Goal: Information Seeking & Learning: Learn about a topic

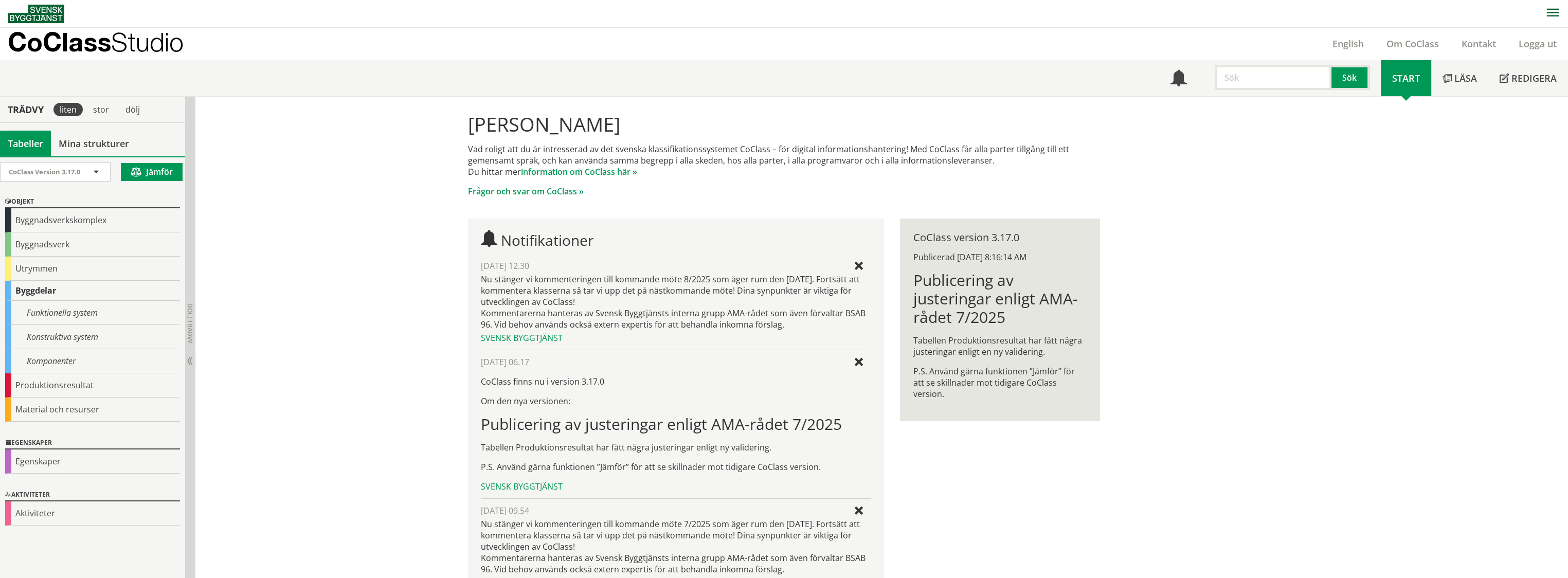
click at [1410, 82] on span "Start" at bounding box center [1406, 78] width 28 height 12
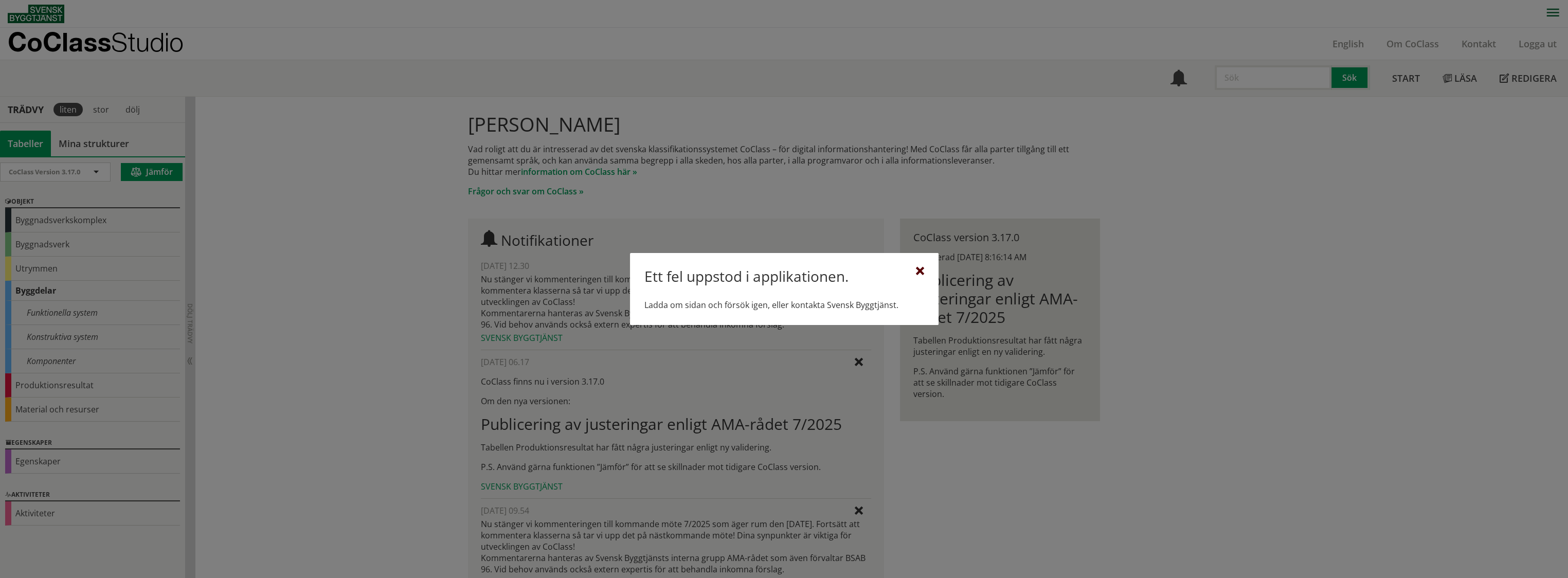
click at [920, 270] on div at bounding box center [920, 271] width 9 height 9
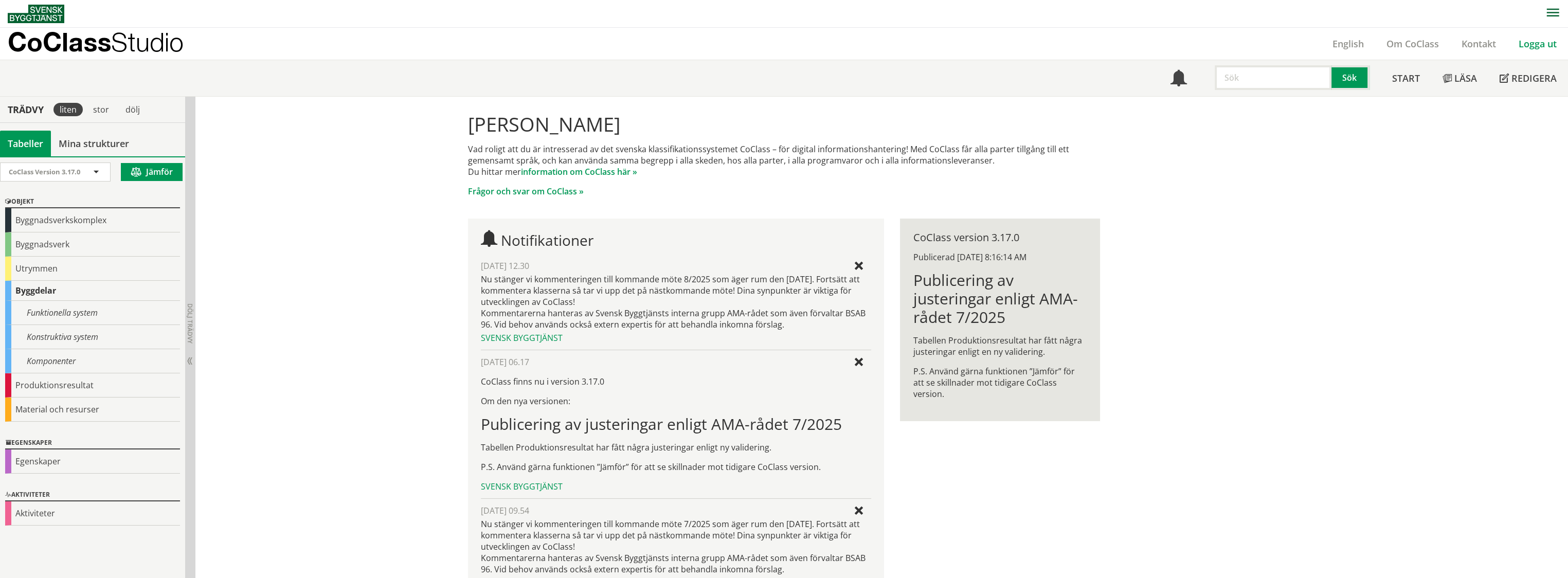
click at [1530, 44] on link "Logga ut" at bounding box center [1538, 44] width 61 height 12
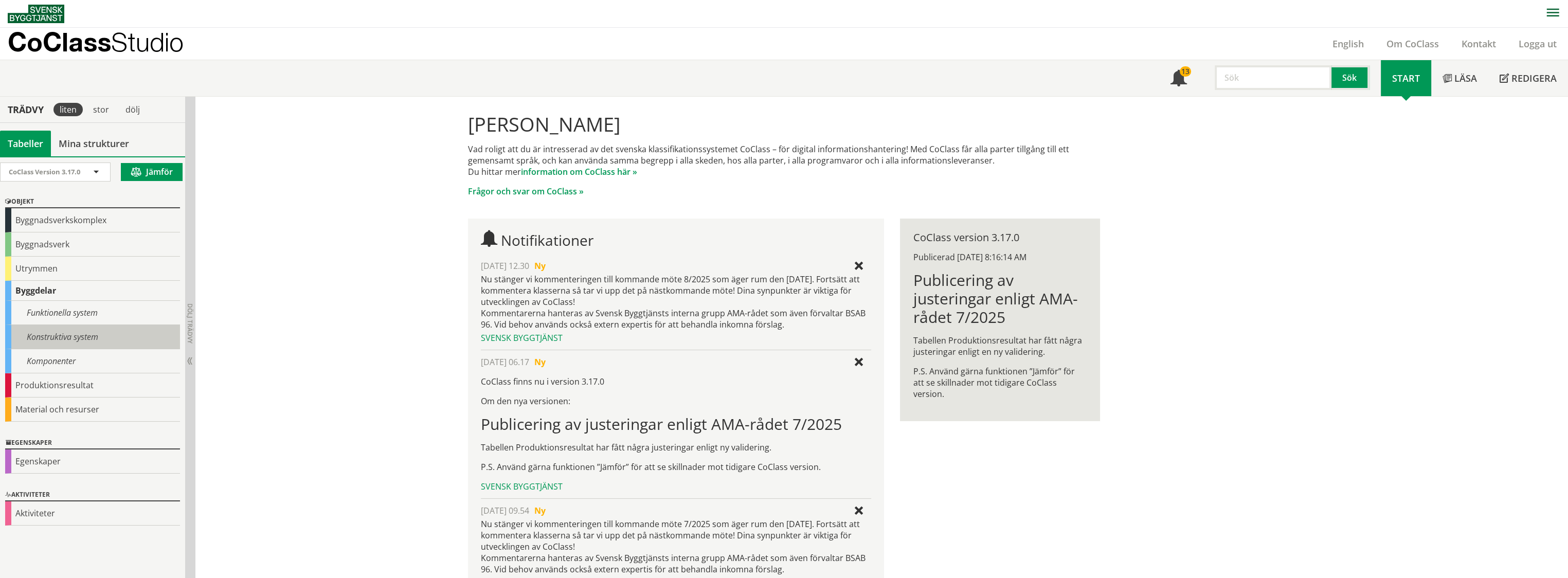
click at [66, 332] on div "Konstruktiva system" at bounding box center [92, 337] width 175 height 24
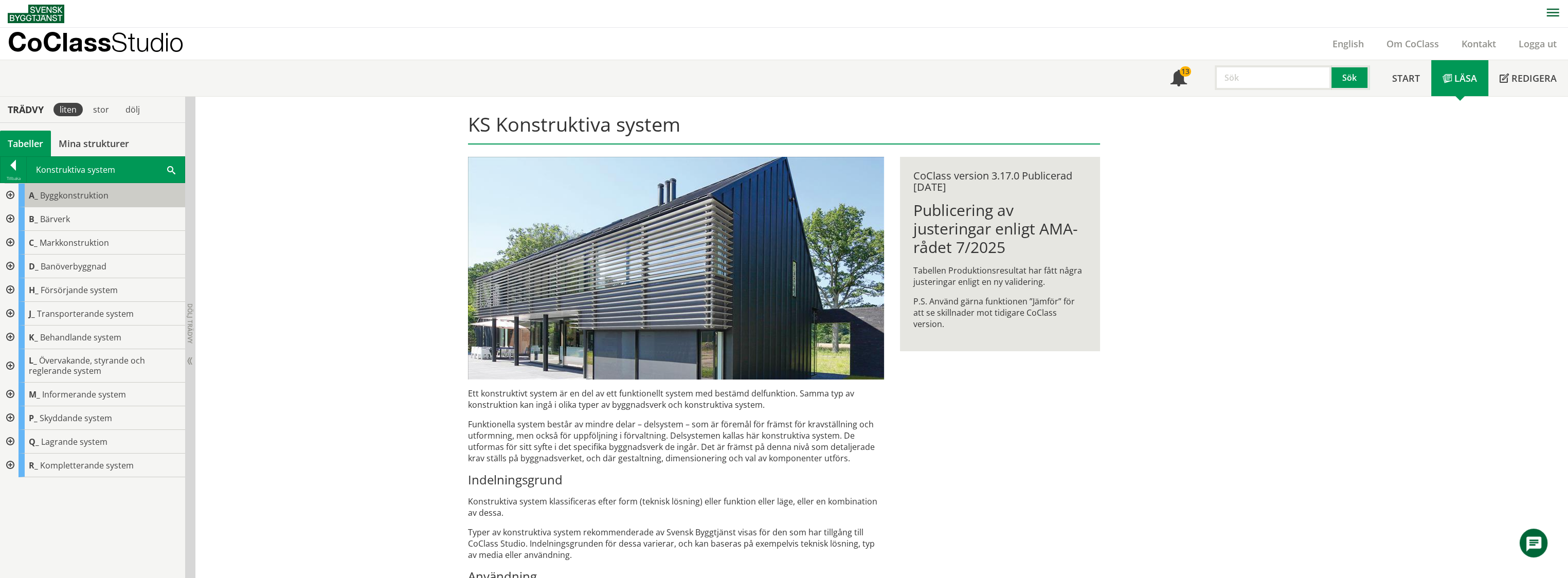
click at [74, 197] on span "Byggkonstruktion" at bounding box center [74, 195] width 68 height 12
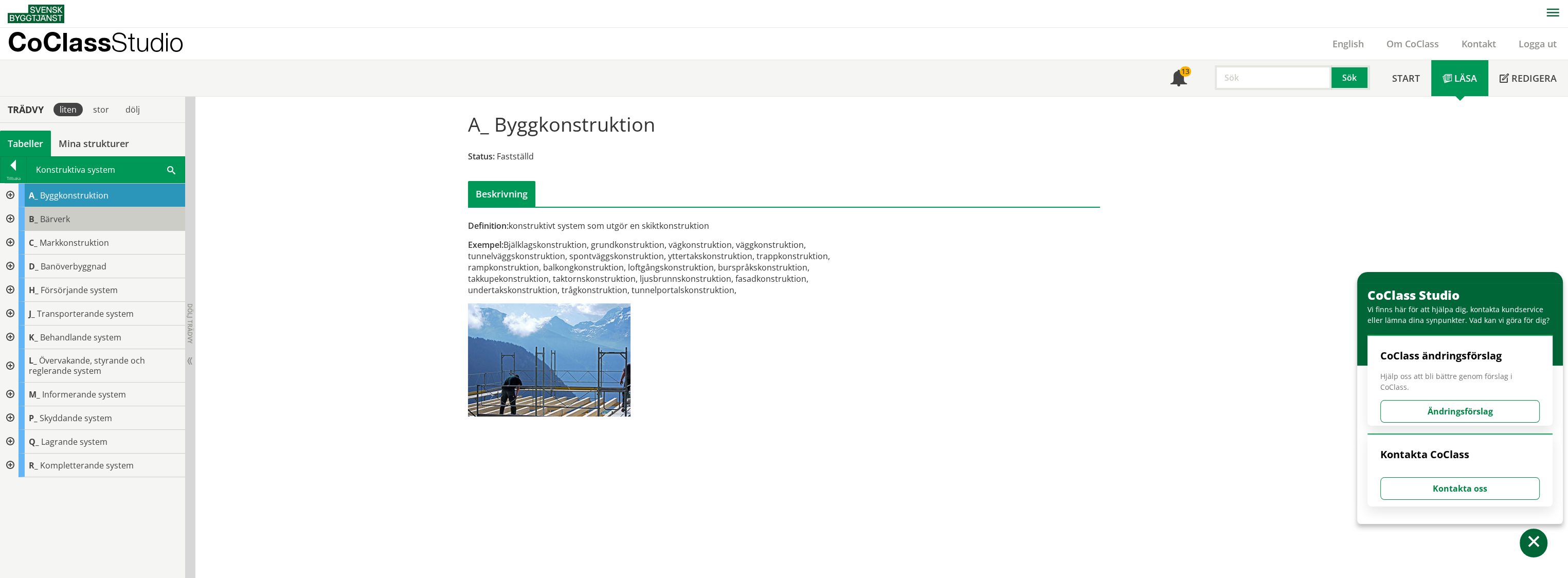
click at [74, 215] on div "B_ Bärverk" at bounding box center [102, 218] width 167 height 24
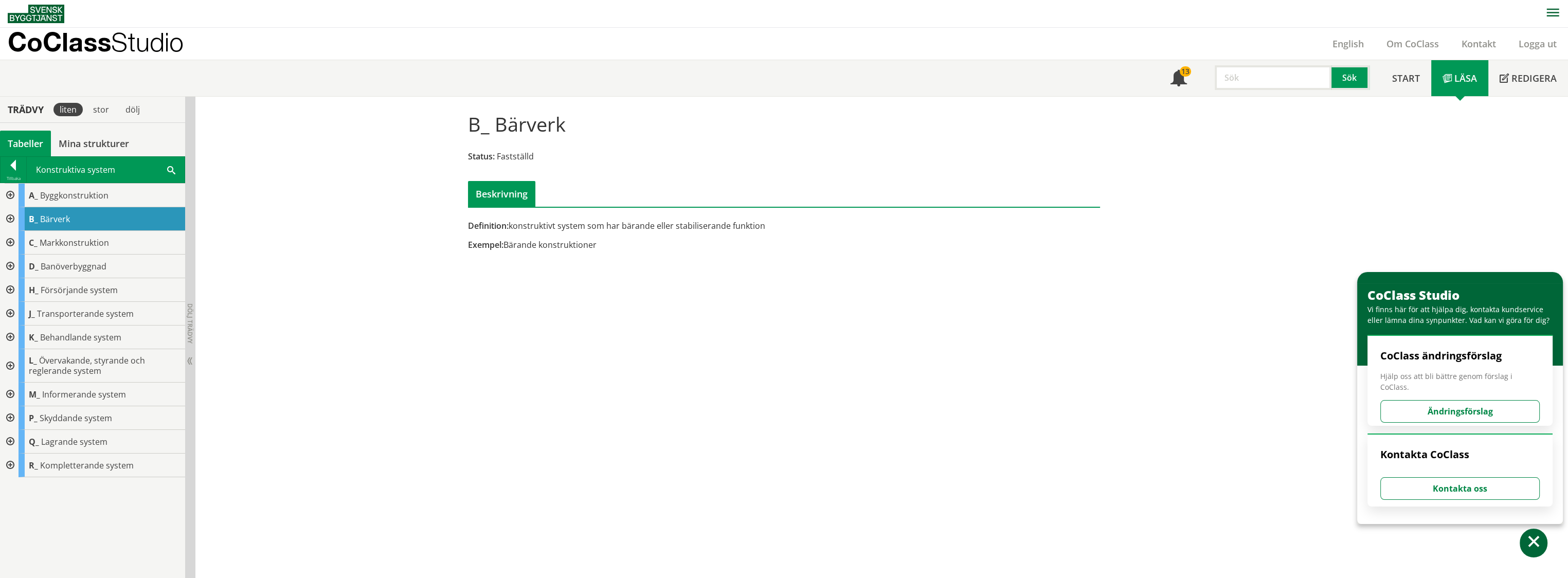
click at [10, 217] on div at bounding box center [9, 218] width 18 height 24
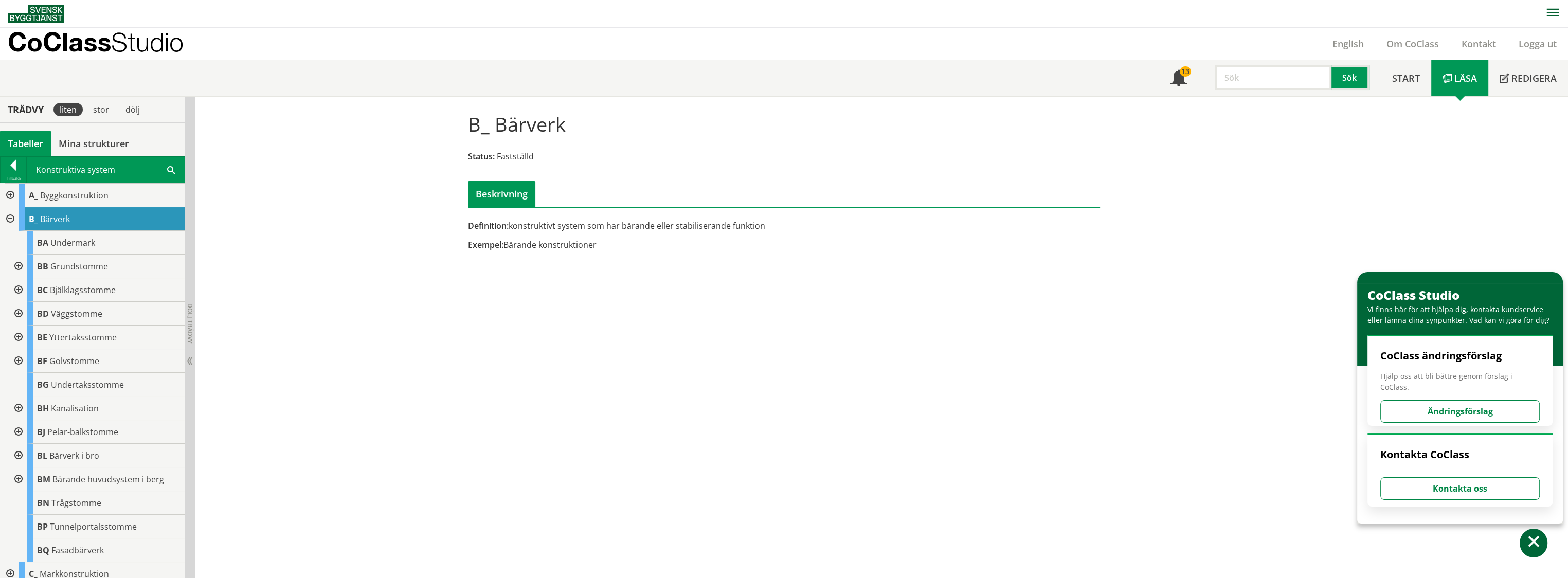
click at [10, 193] on div at bounding box center [9, 195] width 18 height 24
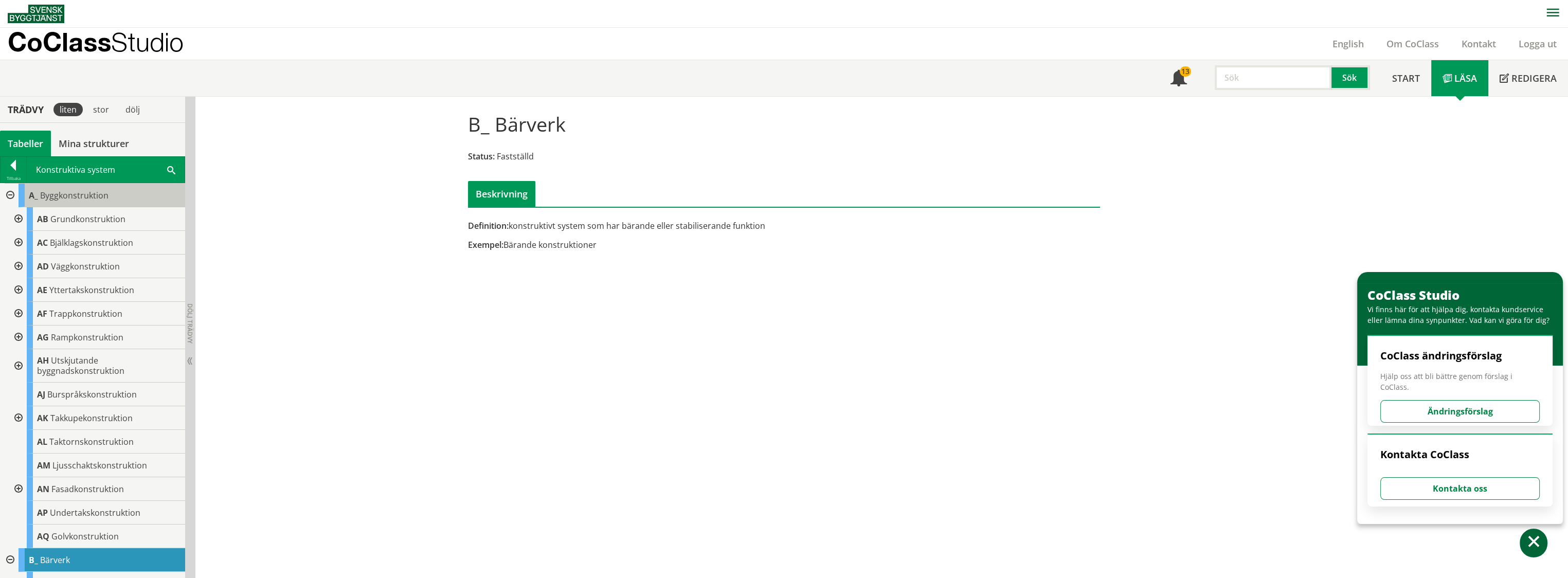
click at [85, 191] on span "Byggkonstruktion" at bounding box center [74, 195] width 68 height 12
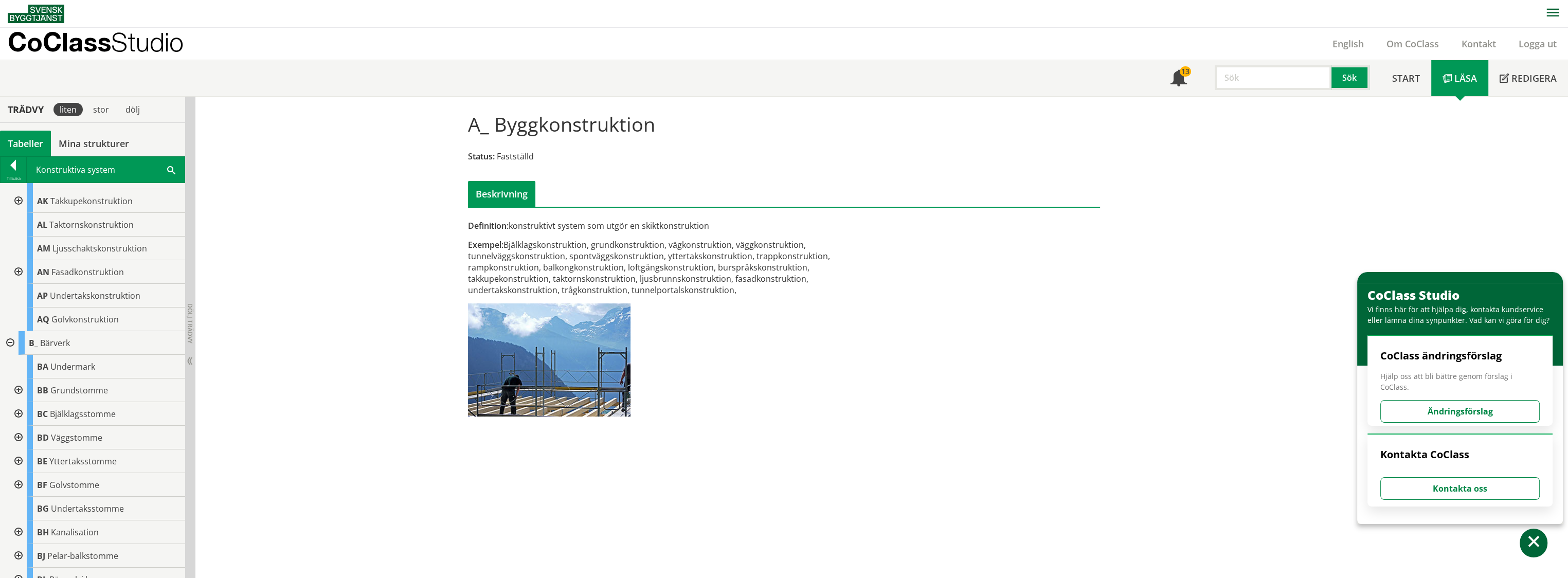
scroll to position [222, 0]
click at [169, 167] on span at bounding box center [172, 170] width 9 height 11
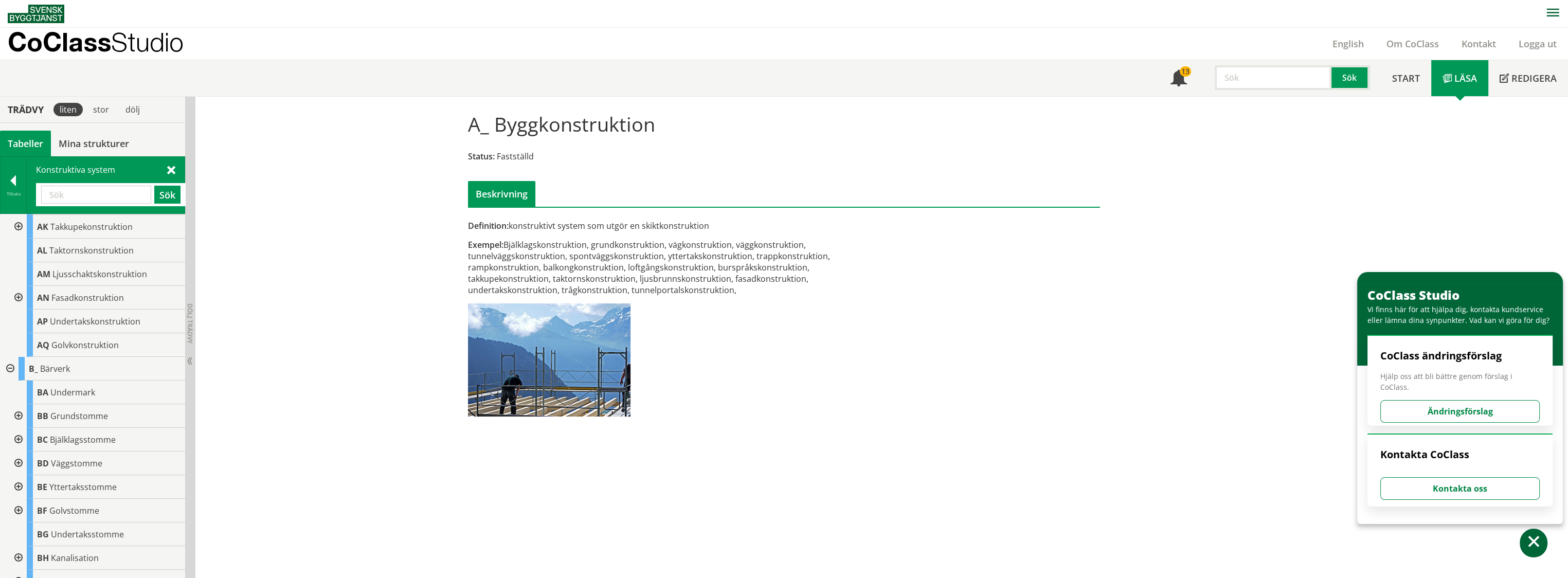
click at [121, 200] on input "text" at bounding box center [96, 195] width 110 height 18
type input "byggnad"
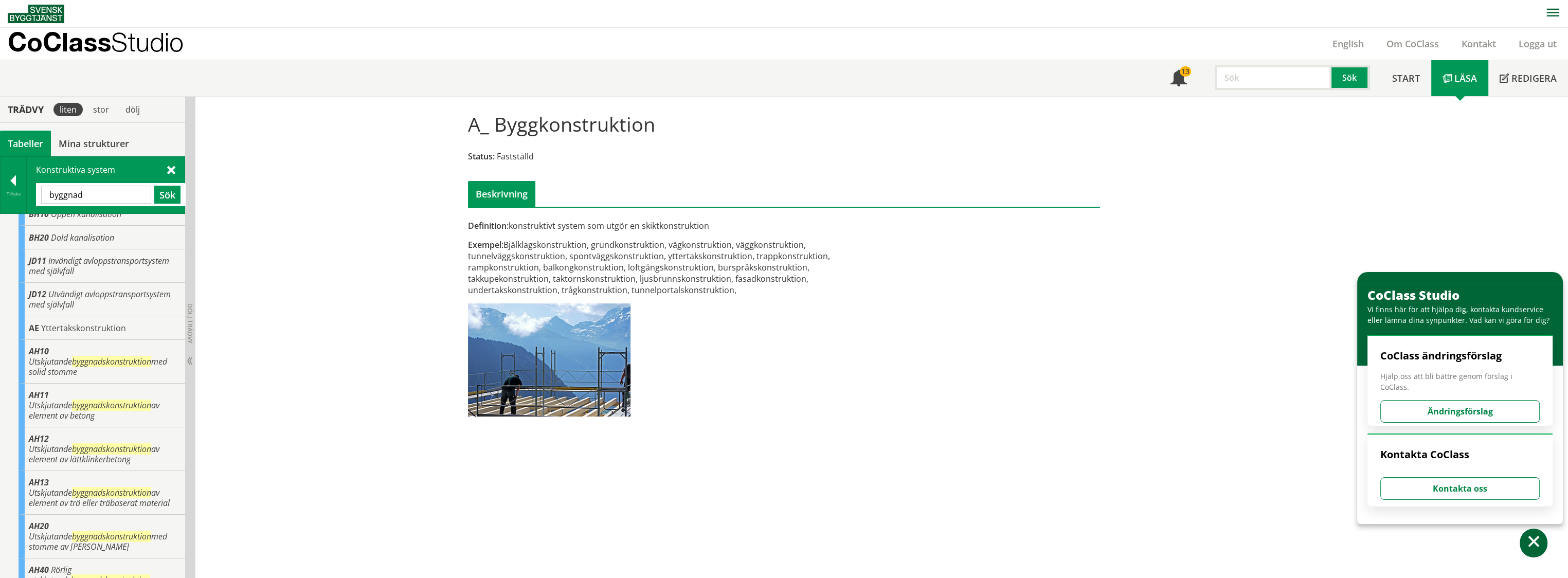
scroll to position [0, 0]
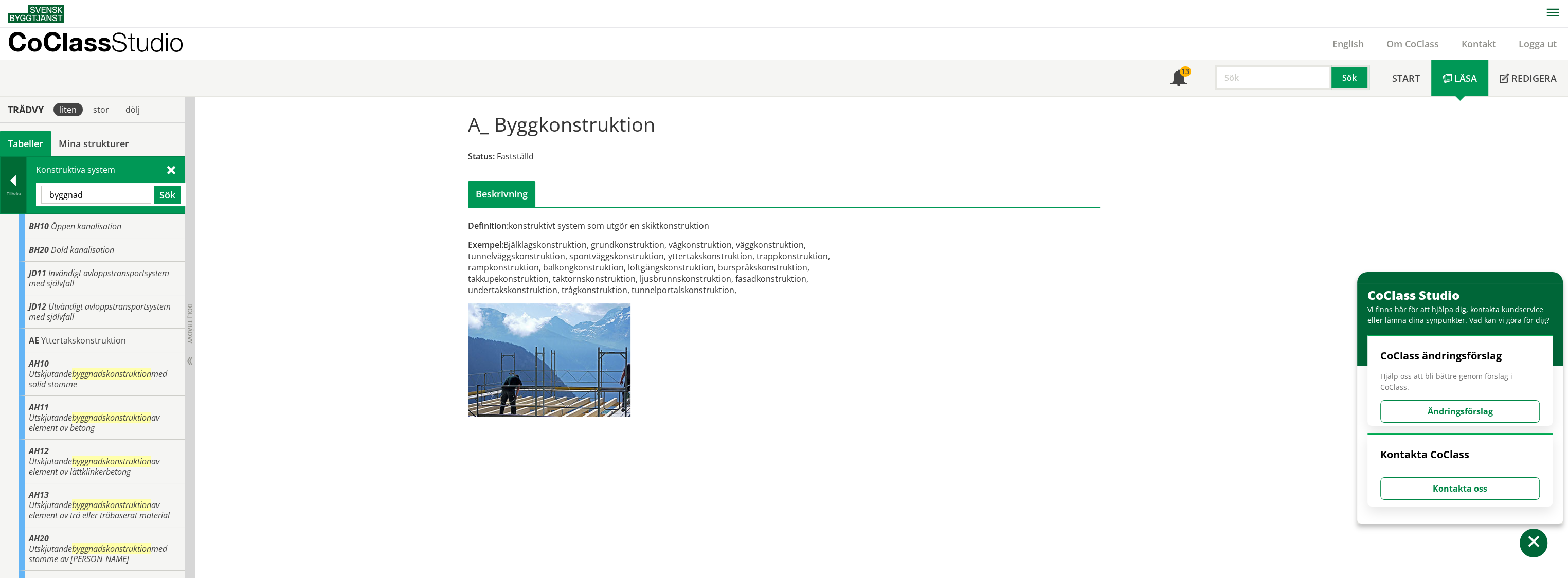
click at [17, 190] on div "Tillbaka" at bounding box center [13, 194] width 26 height 9
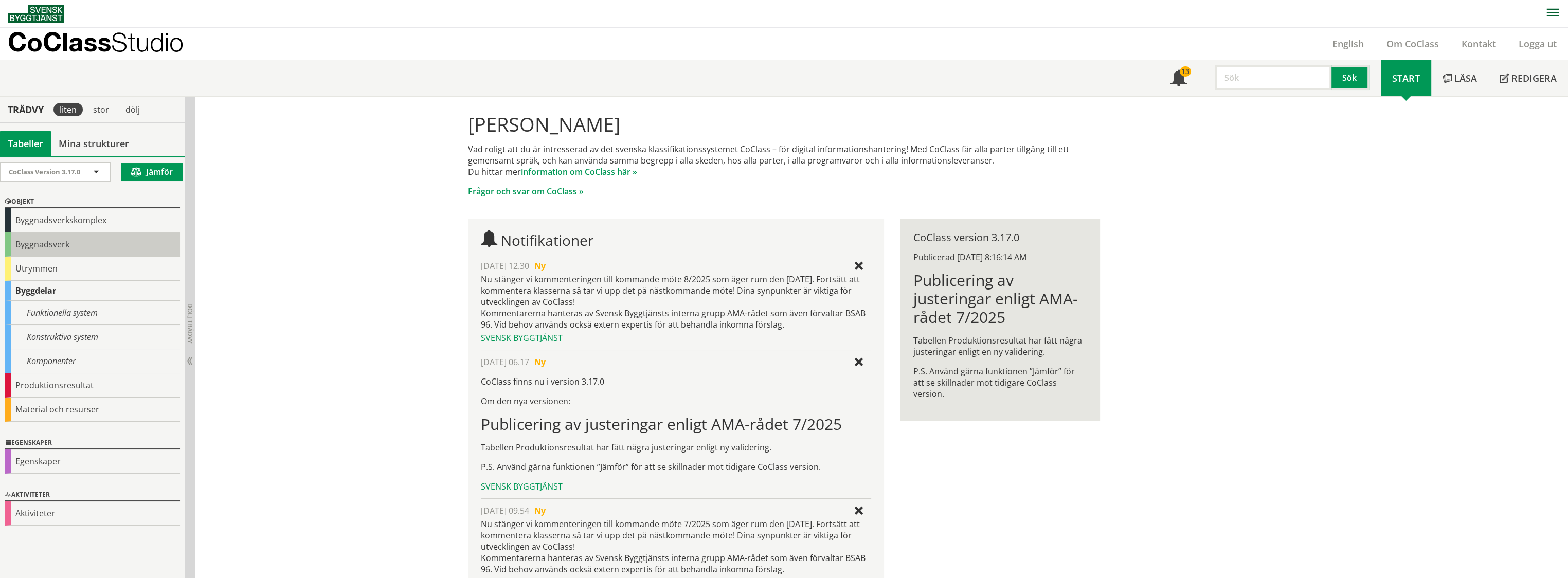
click at [80, 247] on div "Byggnadsverk" at bounding box center [92, 245] width 175 height 24
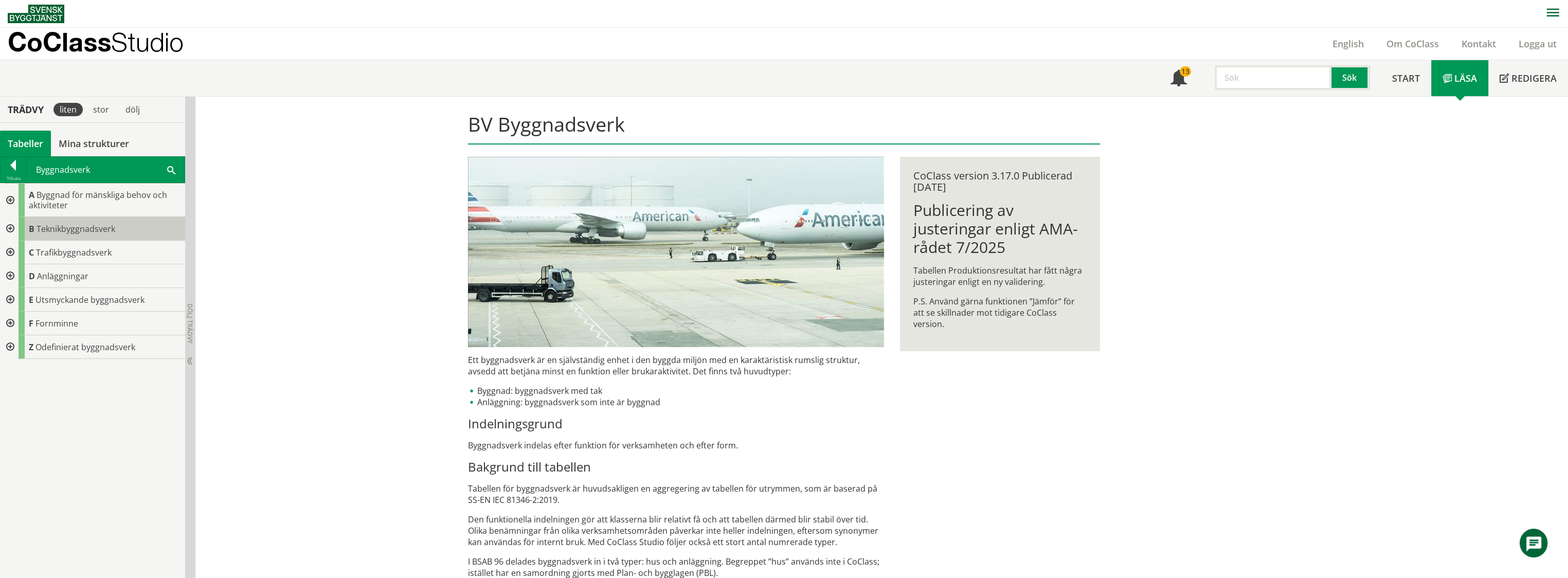
click at [46, 228] on span "Teknikbyggnadsverk" at bounding box center [75, 229] width 79 height 12
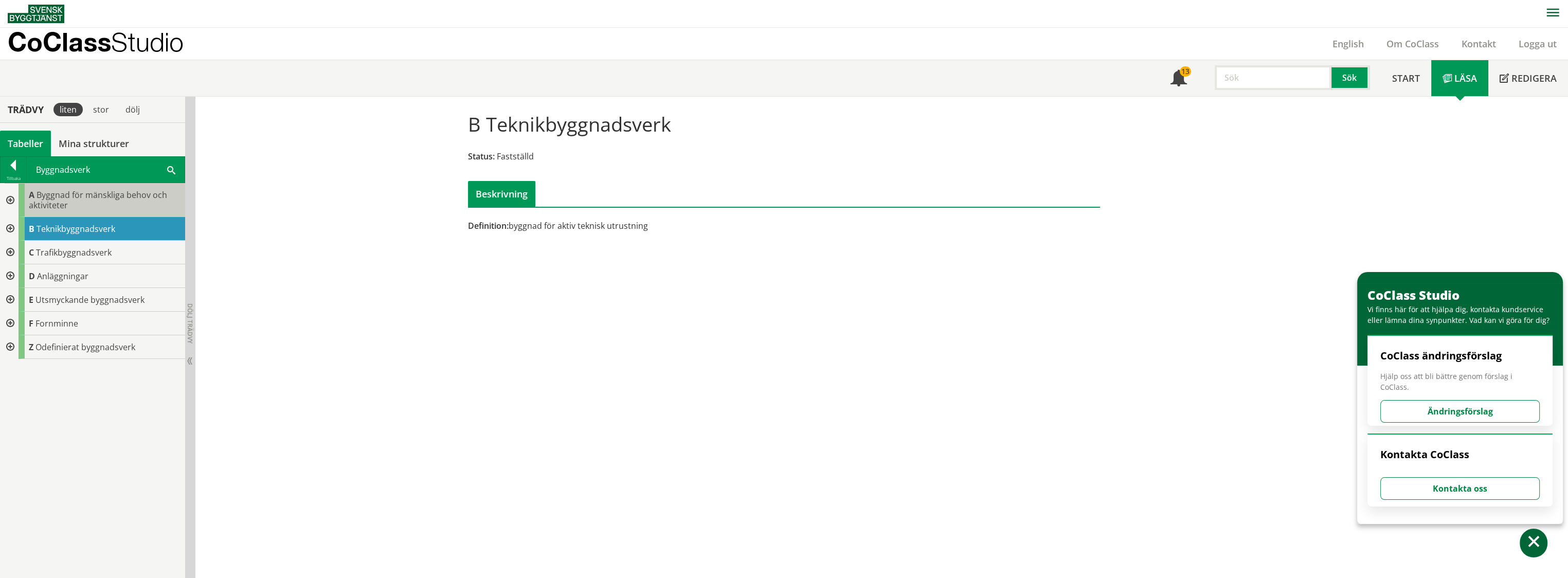
click at [49, 193] on span "Byggnad för mänskliga behov och aktiviteter" at bounding box center [97, 200] width 138 height 21
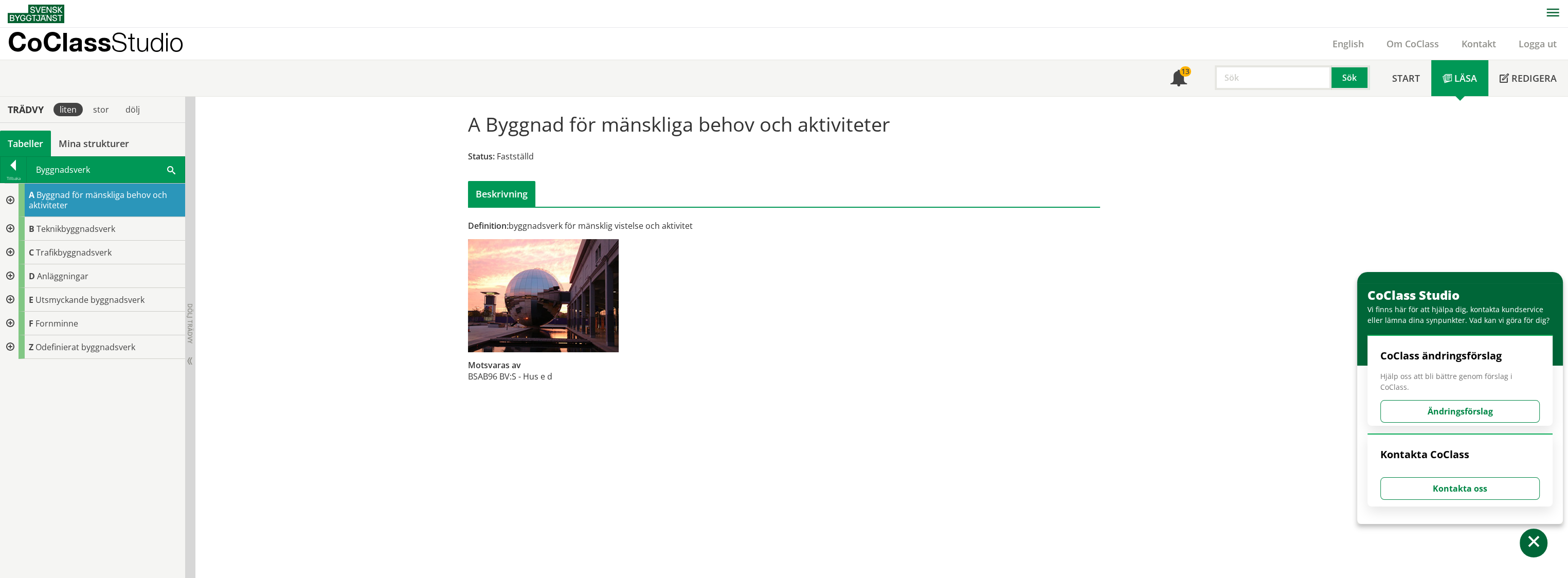
click at [7, 197] on div at bounding box center [9, 200] width 18 height 33
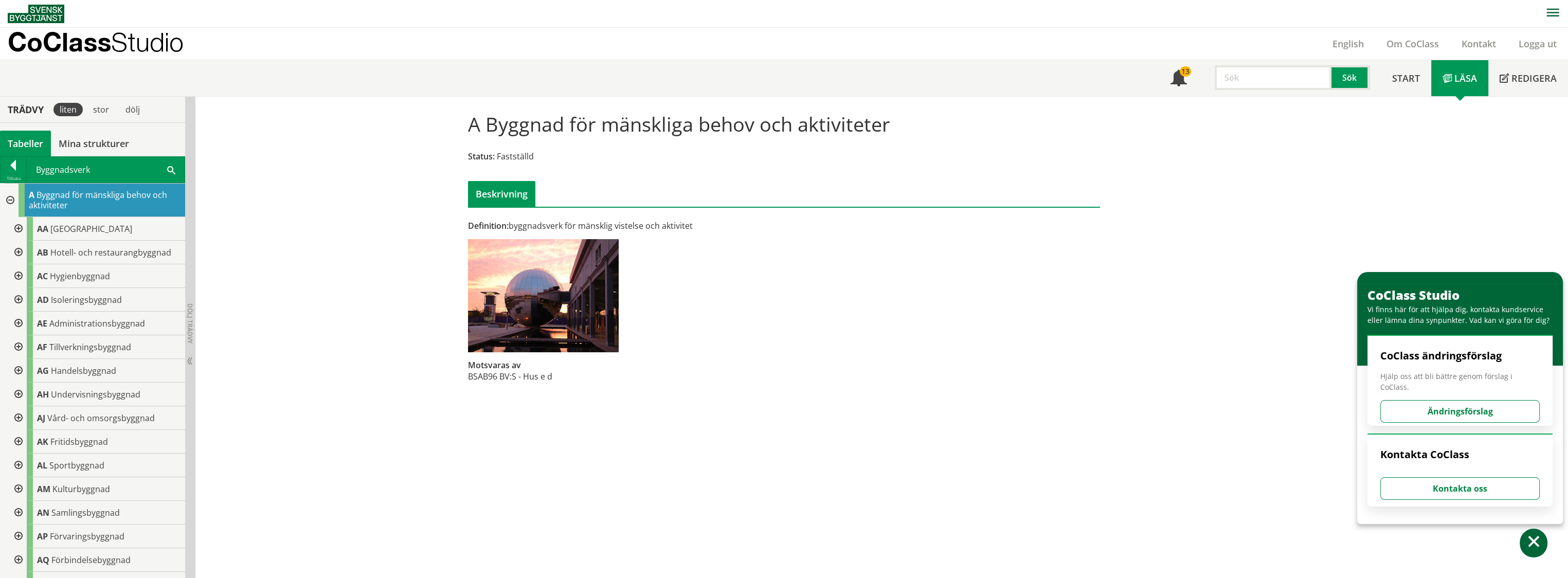
click at [7, 197] on div at bounding box center [9, 200] width 18 height 33
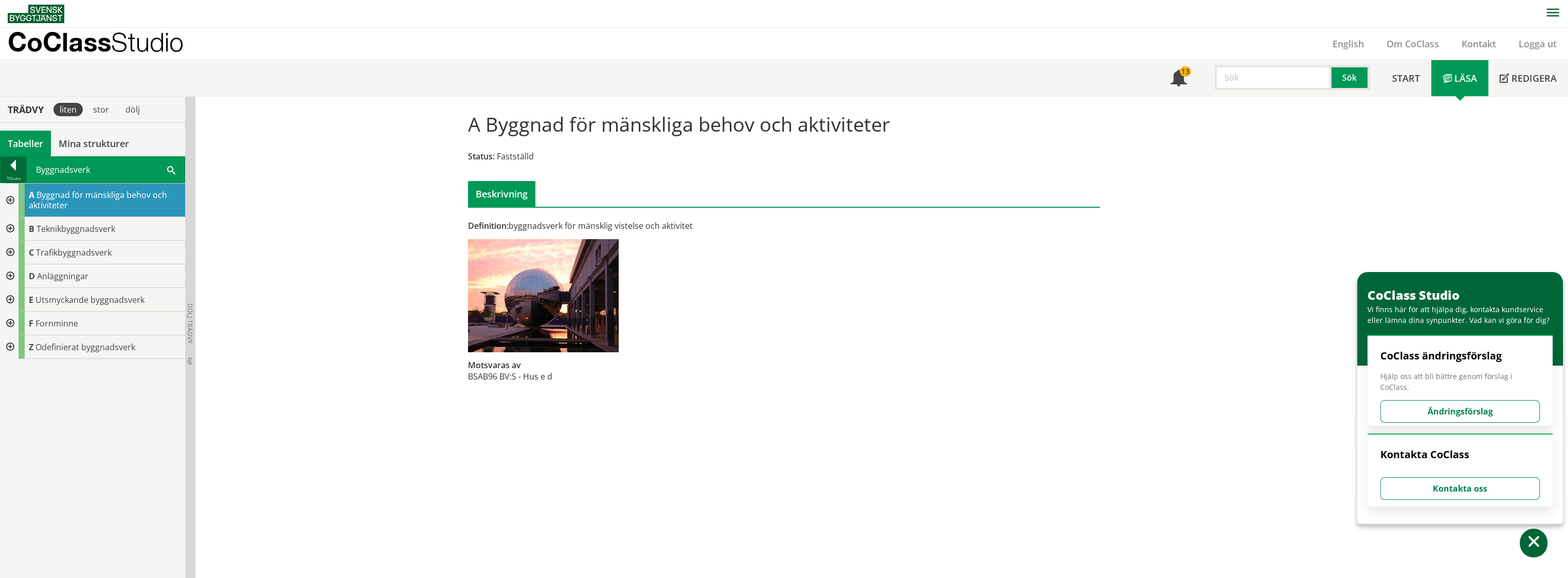
click at [7, 170] on div at bounding box center [13, 167] width 26 height 15
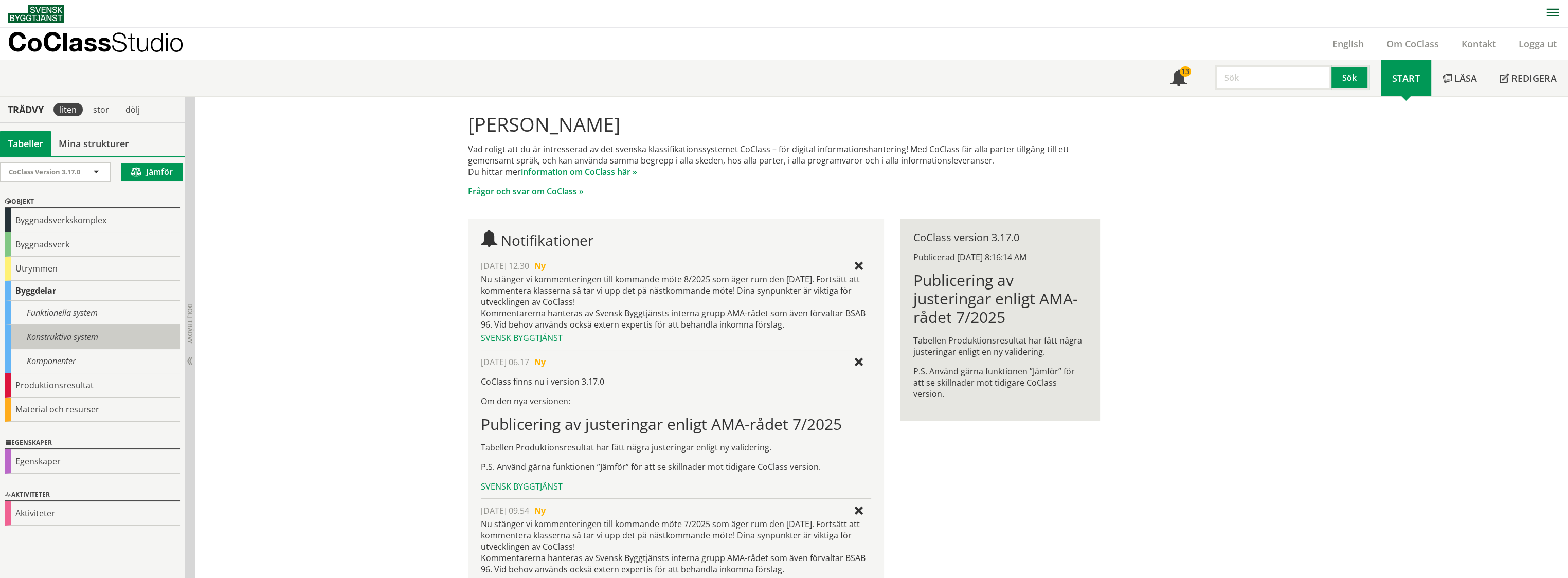
click at [74, 336] on div "Konstruktiva system" at bounding box center [92, 337] width 175 height 24
